Goal: Task Accomplishment & Management: Manage account settings

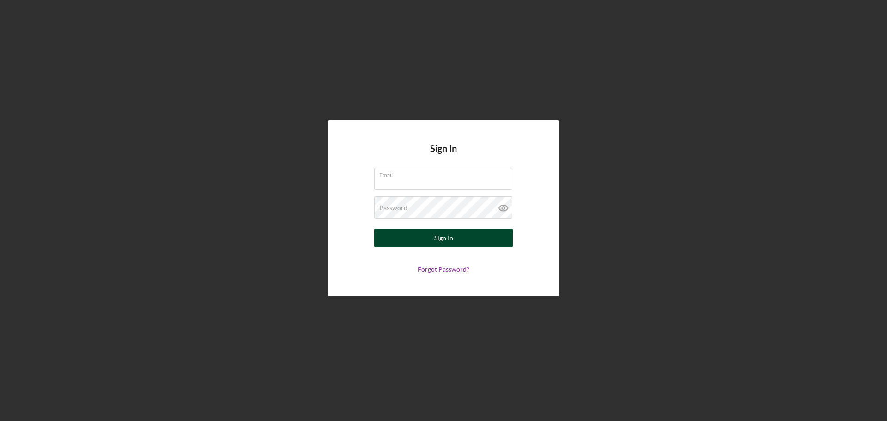
type input "[PERSON_NAME][EMAIL_ADDRESS][DOMAIN_NAME]"
click at [446, 239] on div "Sign In" at bounding box center [443, 238] width 19 height 18
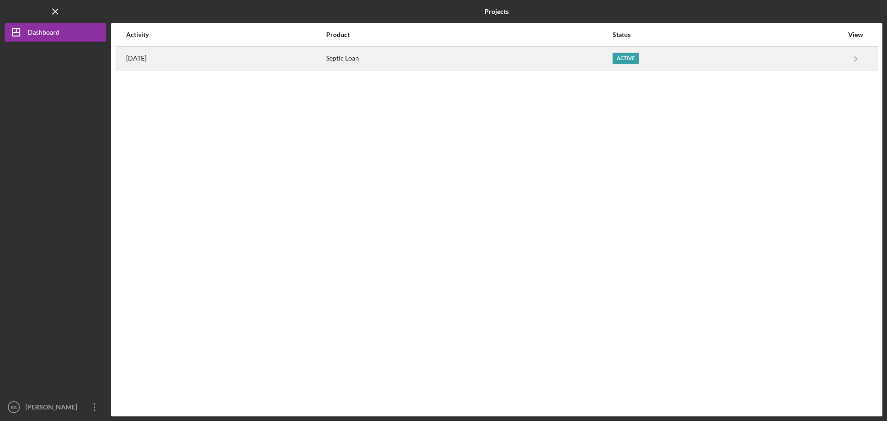
click at [612, 63] on div "Septic Loan" at bounding box center [469, 58] width 286 height 23
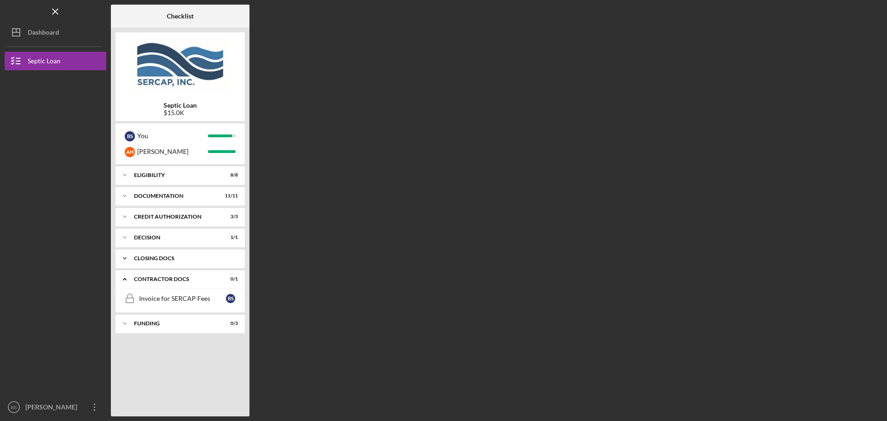
click at [176, 260] on div "CLOSING DOCS" at bounding box center [183, 259] width 99 height 6
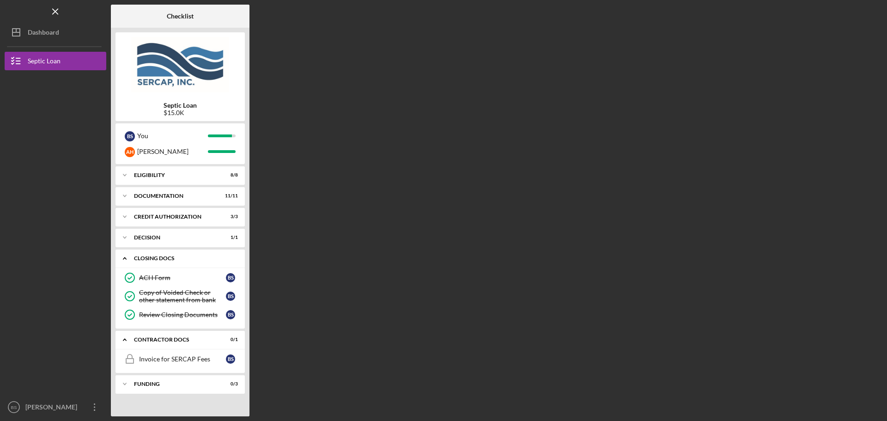
click at [178, 257] on div "CLOSING DOCS" at bounding box center [183, 259] width 99 height 6
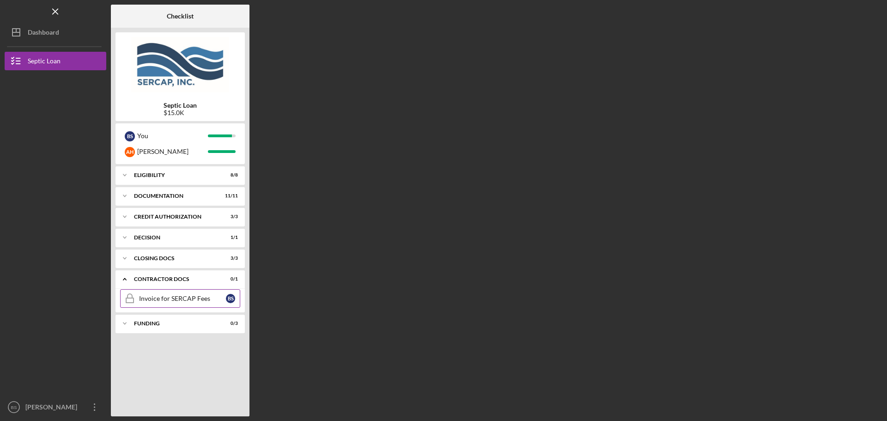
click at [177, 301] on div "Invoice for SERCAP Fees" at bounding box center [182, 298] width 87 height 7
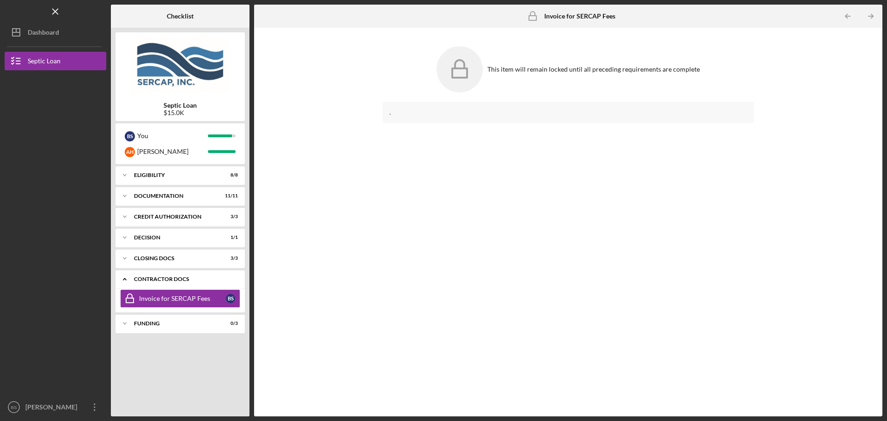
click at [125, 280] on icon "Icon/Expander" at bounding box center [125, 279] width 18 height 18
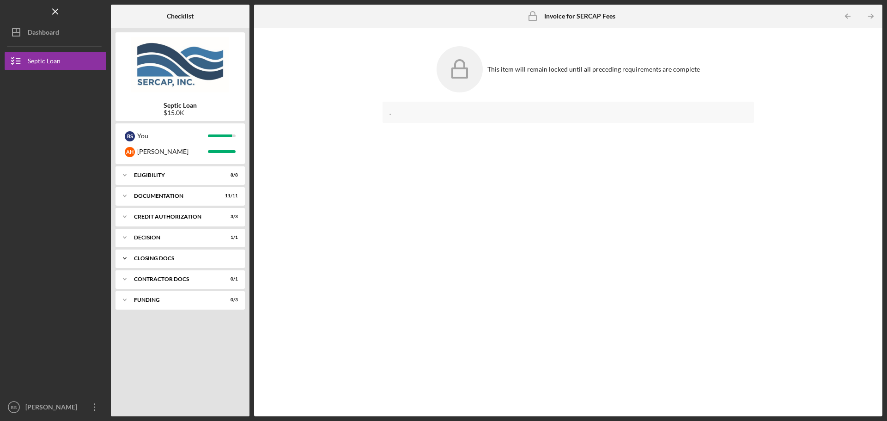
click at [139, 262] on div "Icon/Expander CLOSING DOCS 3 / 3" at bounding box center [180, 258] width 129 height 18
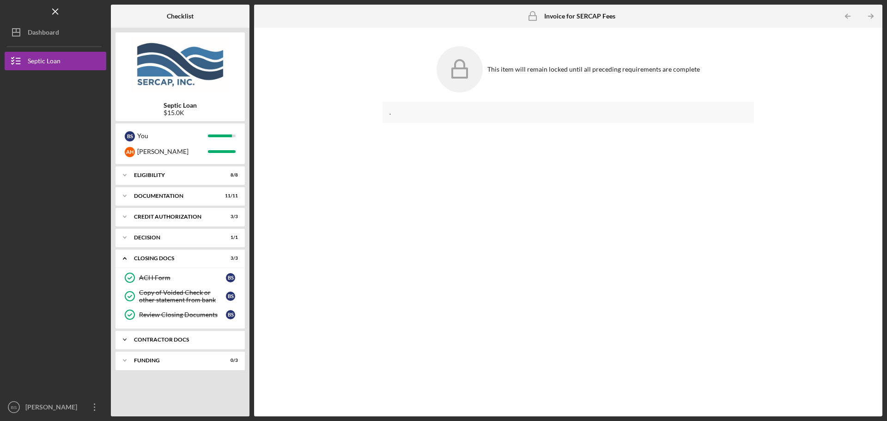
click at [175, 335] on div "Icon/Expander Contractor Docs 0 / 1" at bounding box center [180, 339] width 129 height 18
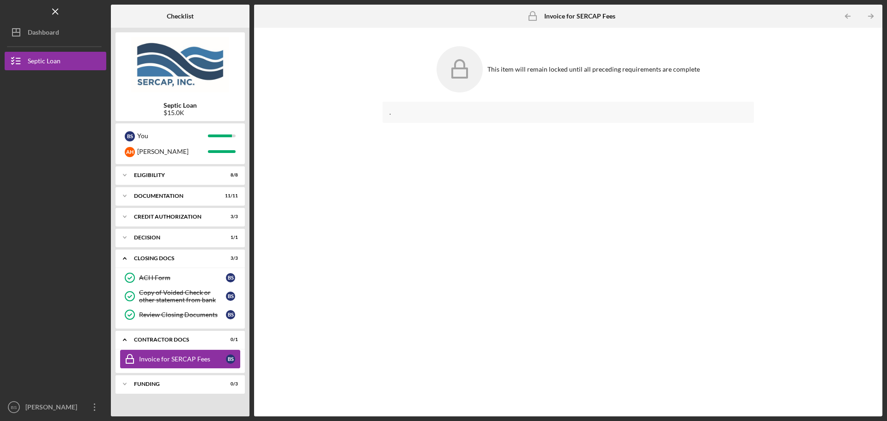
click at [136, 362] on icon "Invoice for SERCAP Fees" at bounding box center [129, 358] width 23 height 23
click at [125, 338] on icon "Icon/Expander" at bounding box center [125, 339] width 18 height 18
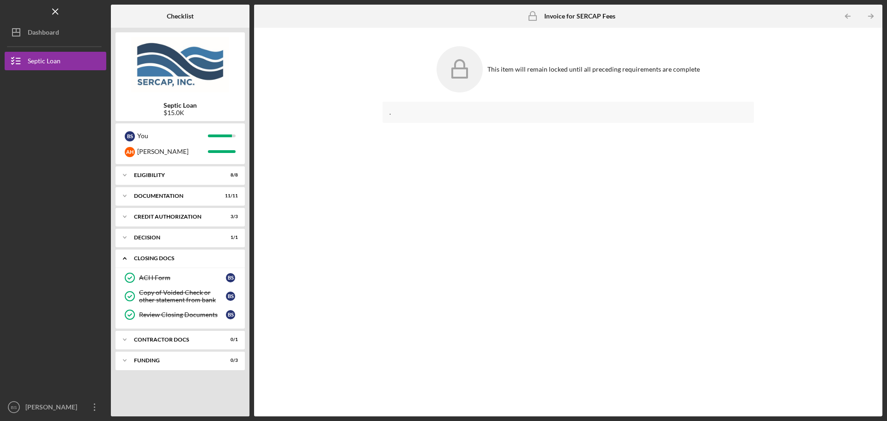
click at [127, 257] on icon "Icon/Expander" at bounding box center [125, 258] width 18 height 18
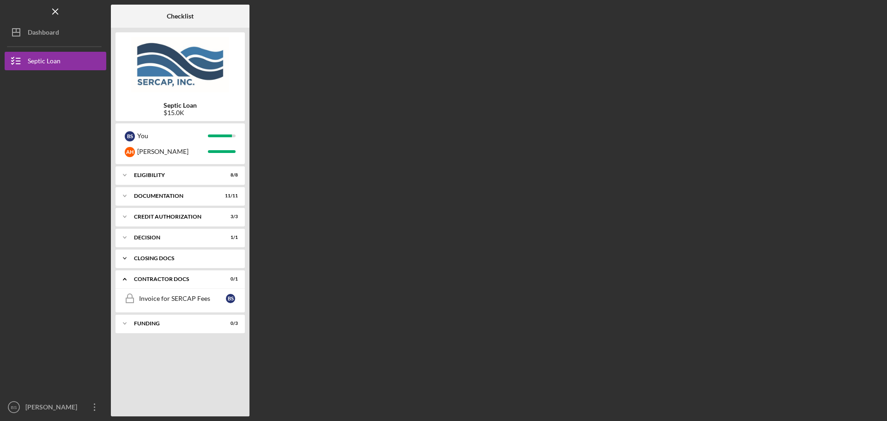
click at [176, 259] on div "CLOSING DOCS" at bounding box center [183, 259] width 99 height 6
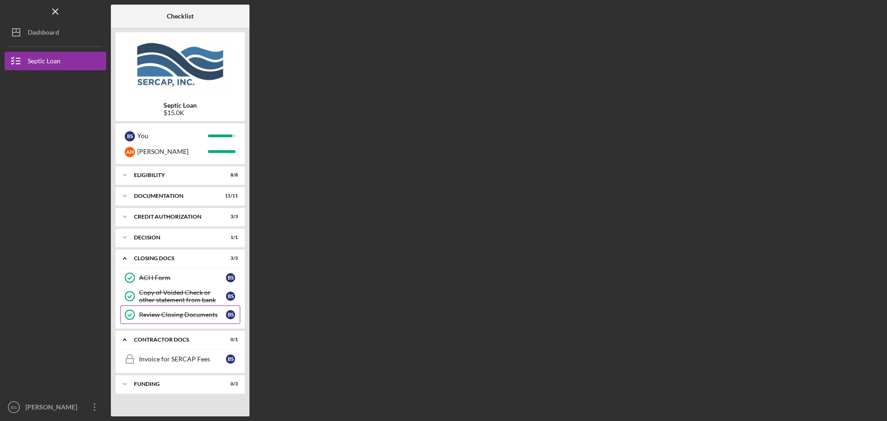
click at [175, 317] on div "Review Closing Documents" at bounding box center [182, 314] width 87 height 7
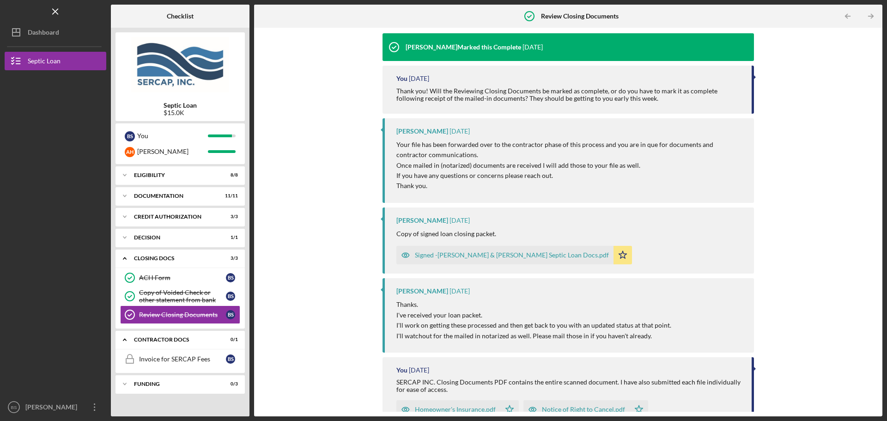
scroll to position [139, 0]
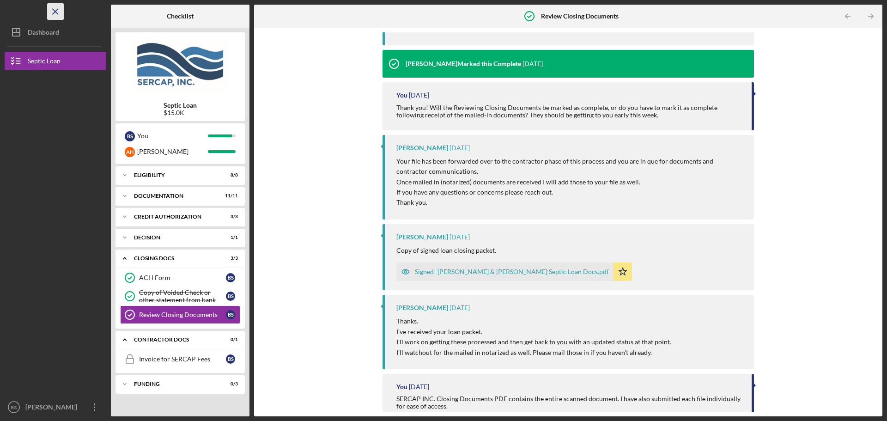
click at [54, 14] on icon "Icon/Menu Close" at bounding box center [55, 11] width 21 height 21
